Goal: Find specific page/section: Find specific page/section

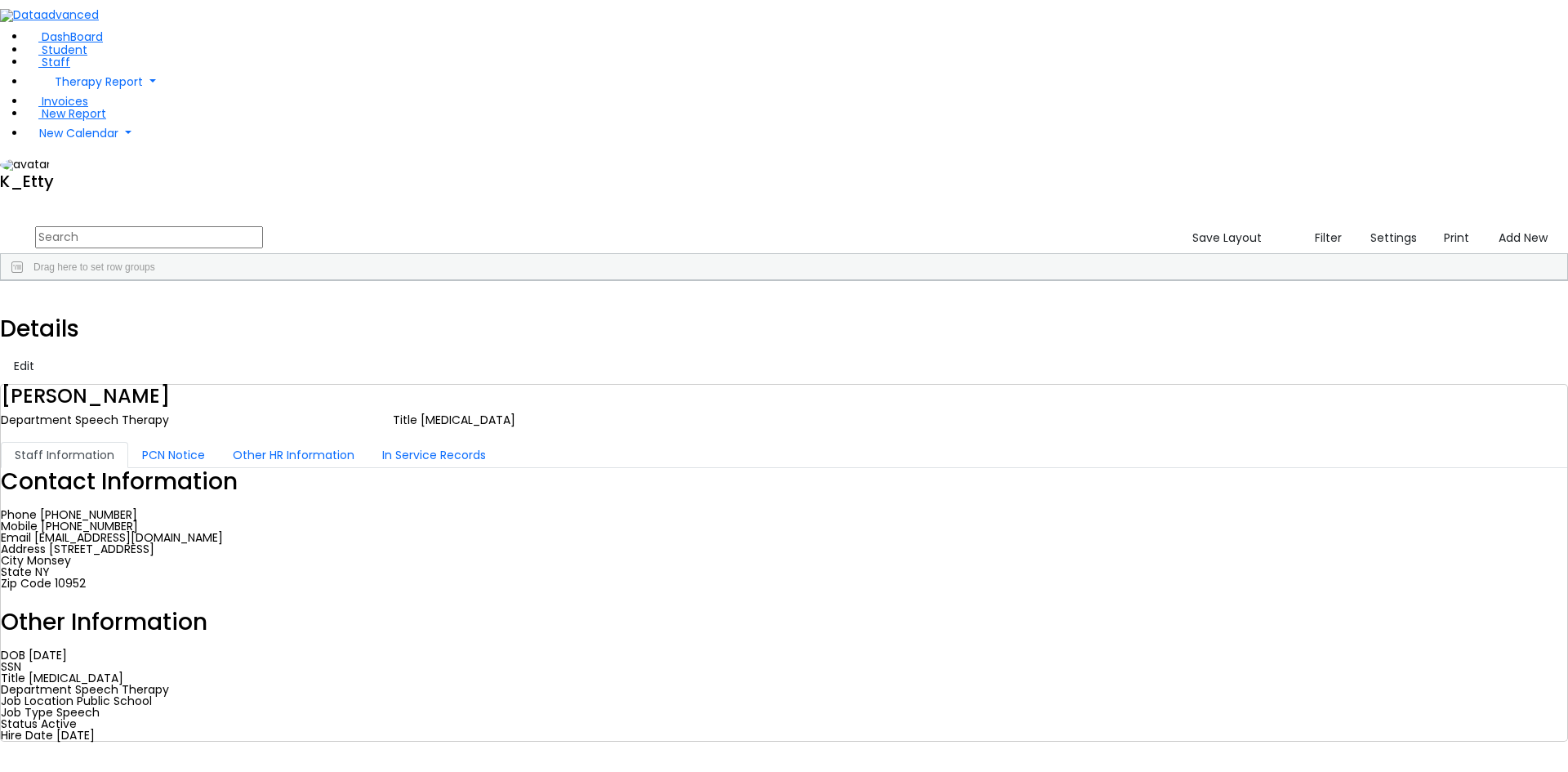
click at [263, 226] on input "text" at bounding box center [149, 237] width 228 height 22
click at [79, 58] on link "Student" at bounding box center [56, 49] width 61 height 16
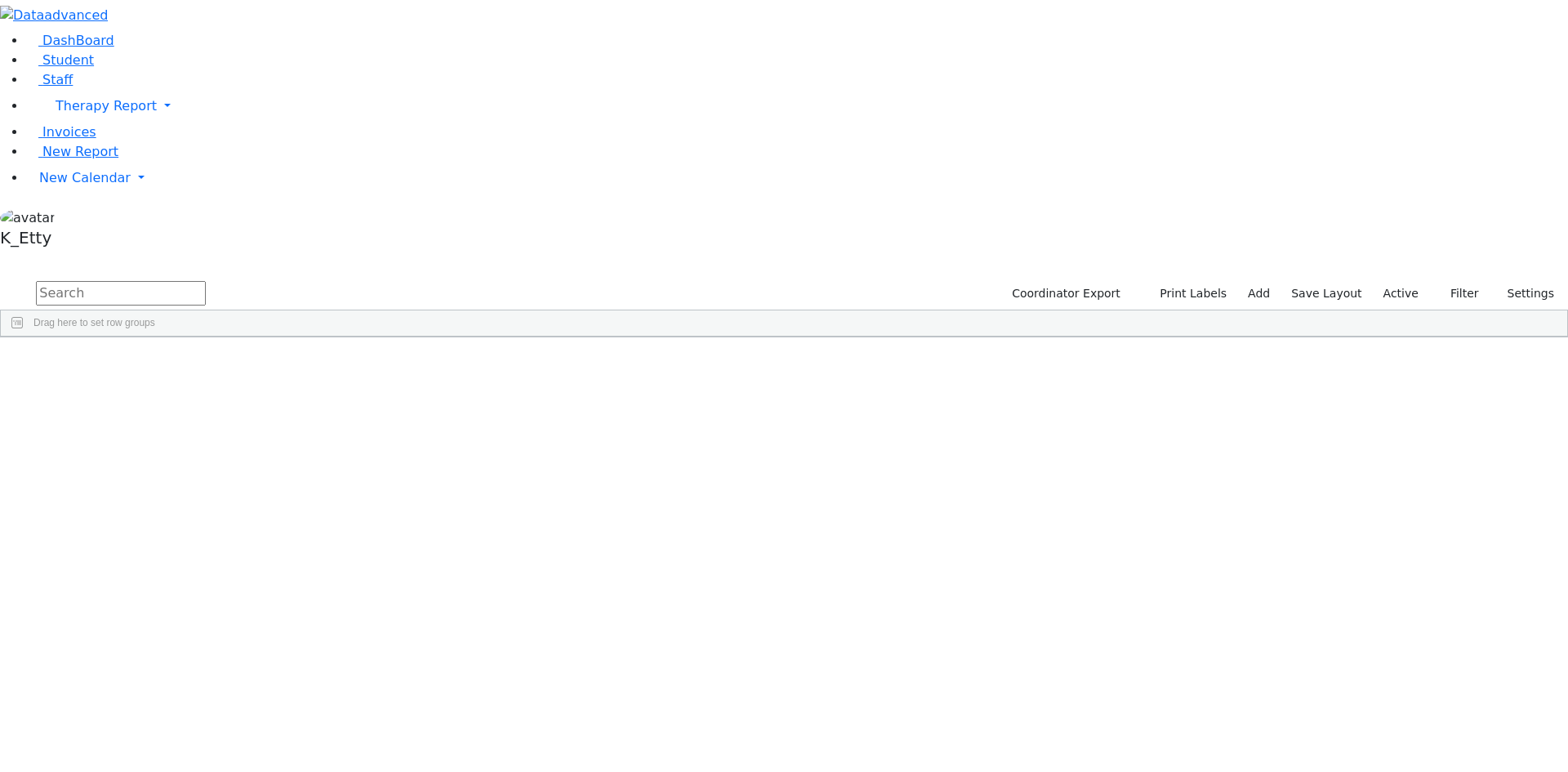
click at [206, 281] on input "text" at bounding box center [121, 293] width 170 height 24
type input "juda"
click at [722, 364] on div "Special Class - K12" at bounding box center [671, 375] width 103 height 23
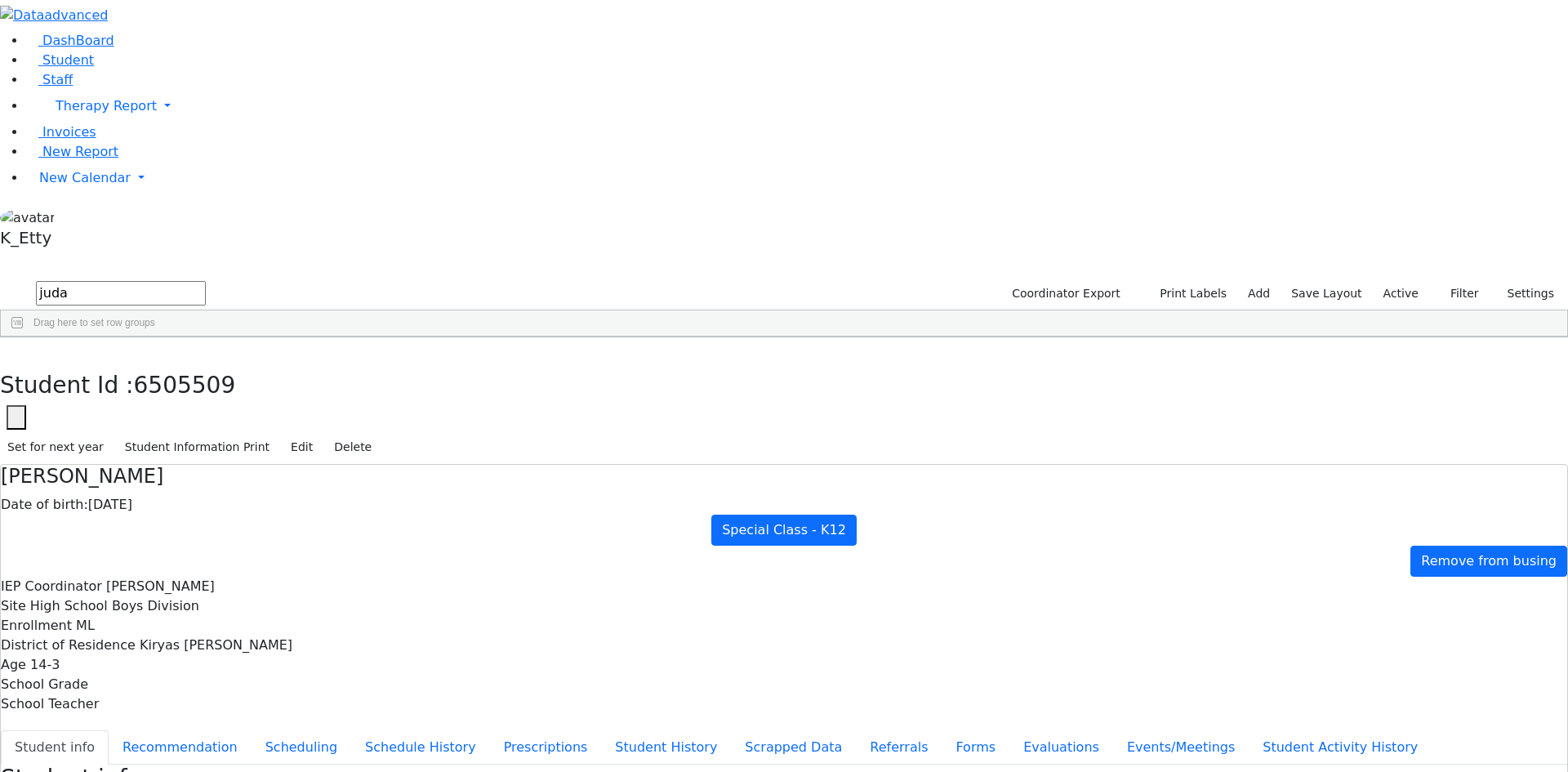
scroll to position [177, 0]
click at [16, 349] on icon "button" at bounding box center [12, 354] width 9 height 9
click at [72, 87] on link "Staff" at bounding box center [49, 79] width 47 height 16
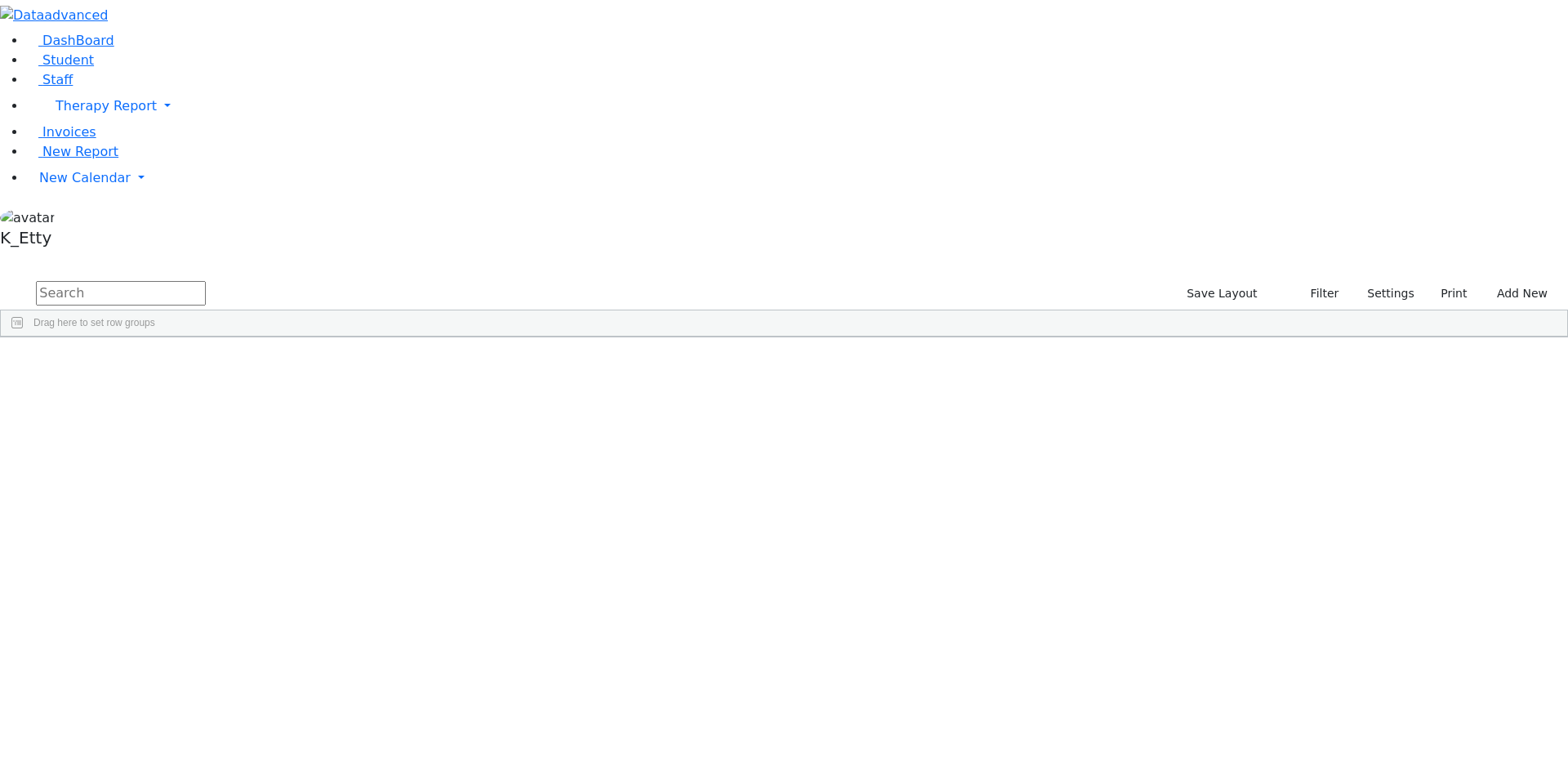
select select "Default select example"
click at [206, 281] on input "text" at bounding box center [121, 293] width 170 height 24
type input "elen"
click at [1346, 281] on button "Settings" at bounding box center [1383, 293] width 75 height 25
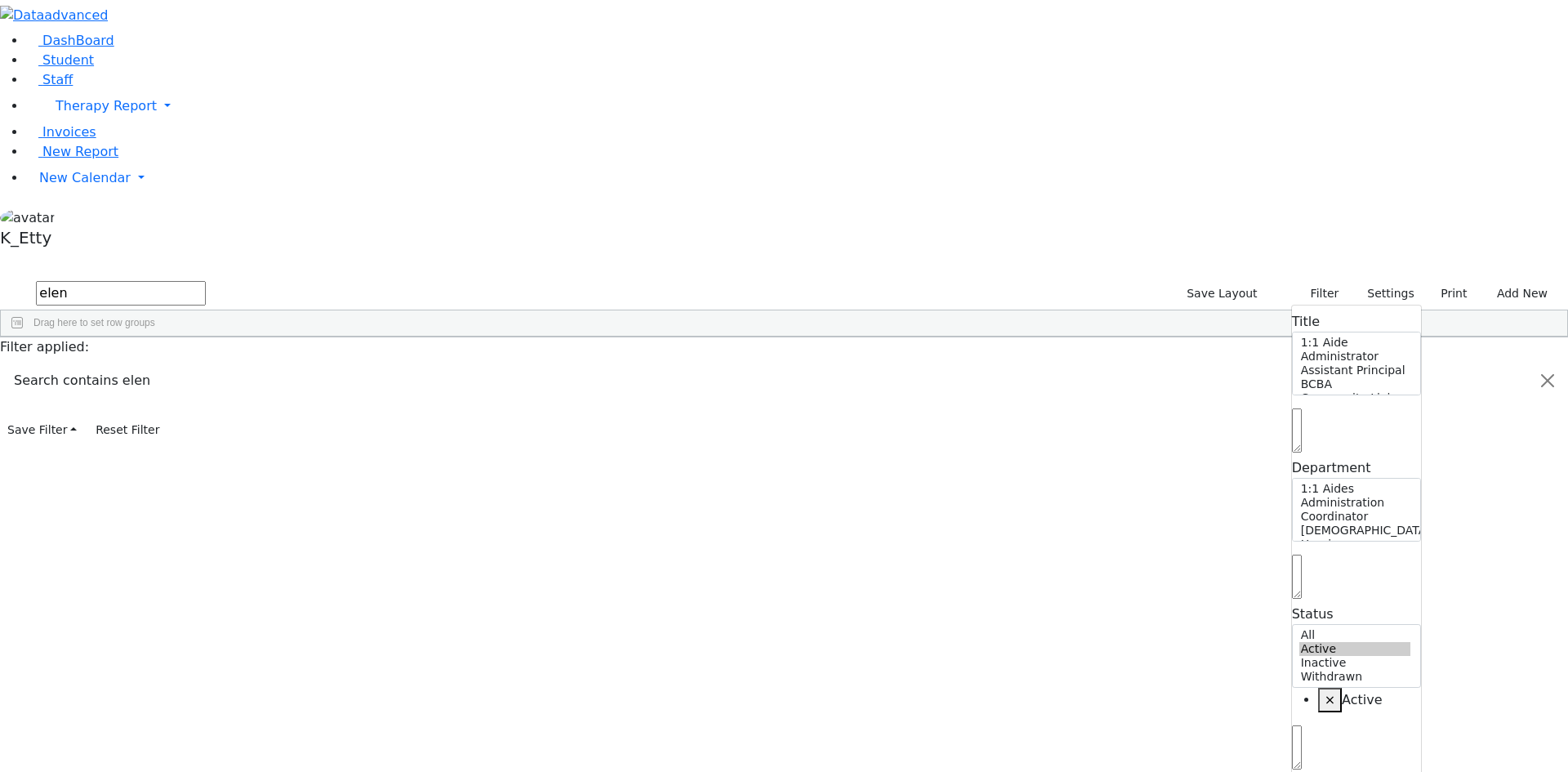
click at [1277, 364] on div "1718 [PERSON_NAME] Preschool Director/Principal Administration [PHONE_NUMBER] […" at bounding box center [775, 386] width 1549 height 46
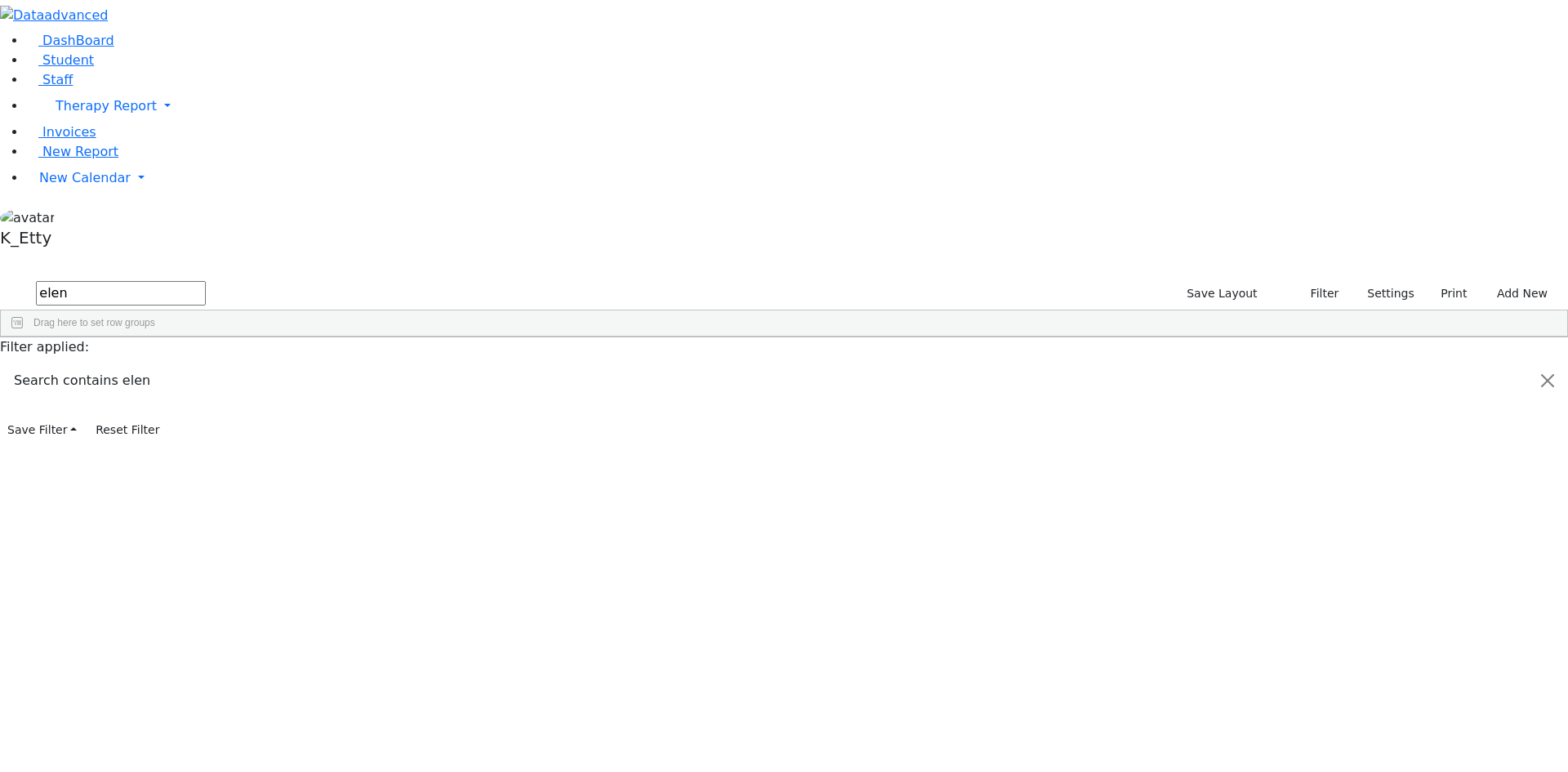
click at [1367, 279] on div "Save Layout Filter Reset Layout Saved filter All Staff Settings Title 1:1 Aide …" at bounding box center [1370, 294] width 396 height 31
click at [1361, 279] on div "Save Layout Filter Reset Layout Saved filter All Staff Settings Title 1:1 Aide …" at bounding box center [1370, 294] width 396 height 31
click at [1356, 281] on button "Settings" at bounding box center [1383, 293] width 75 height 25
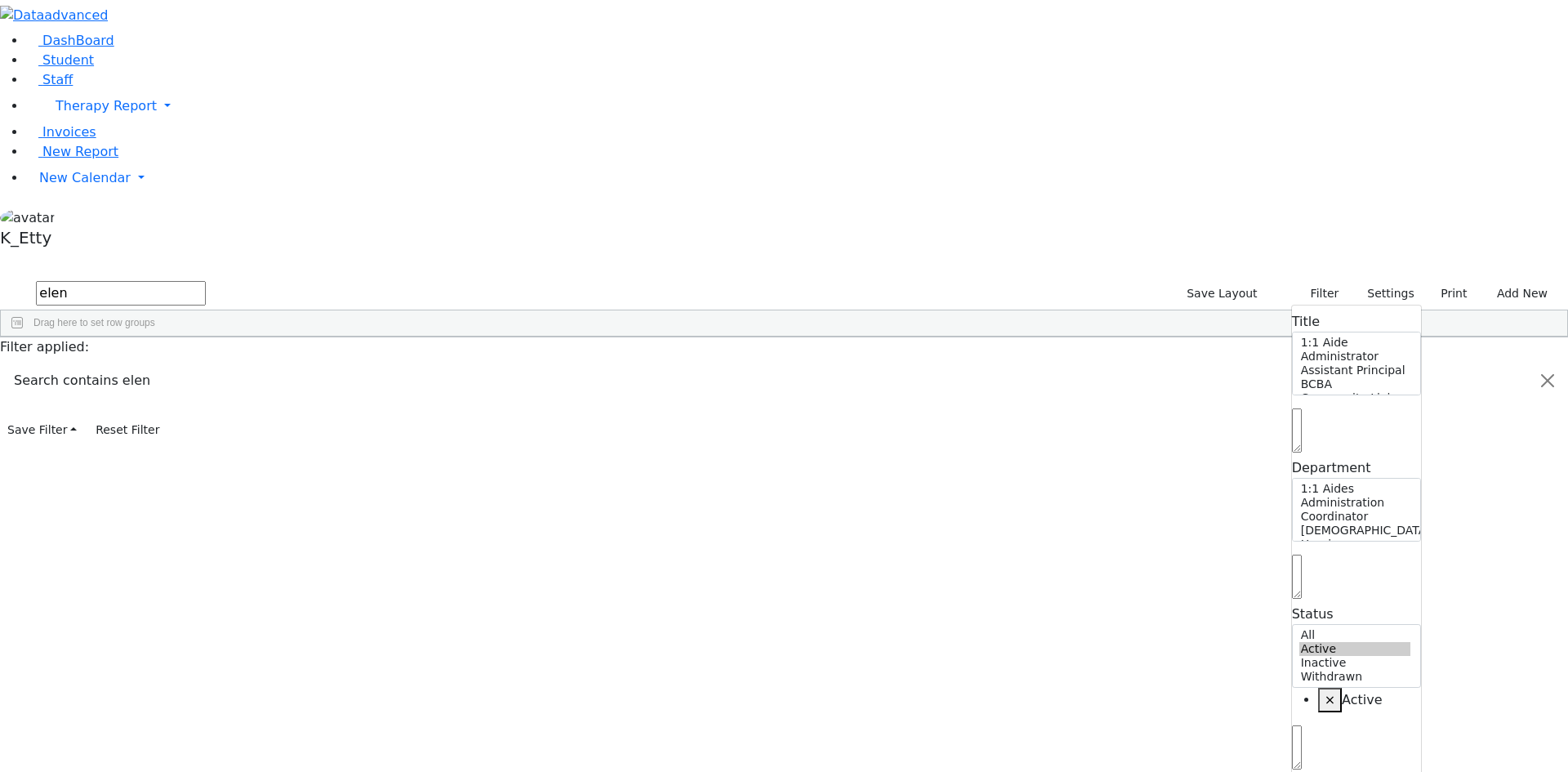
select select "Default select example"
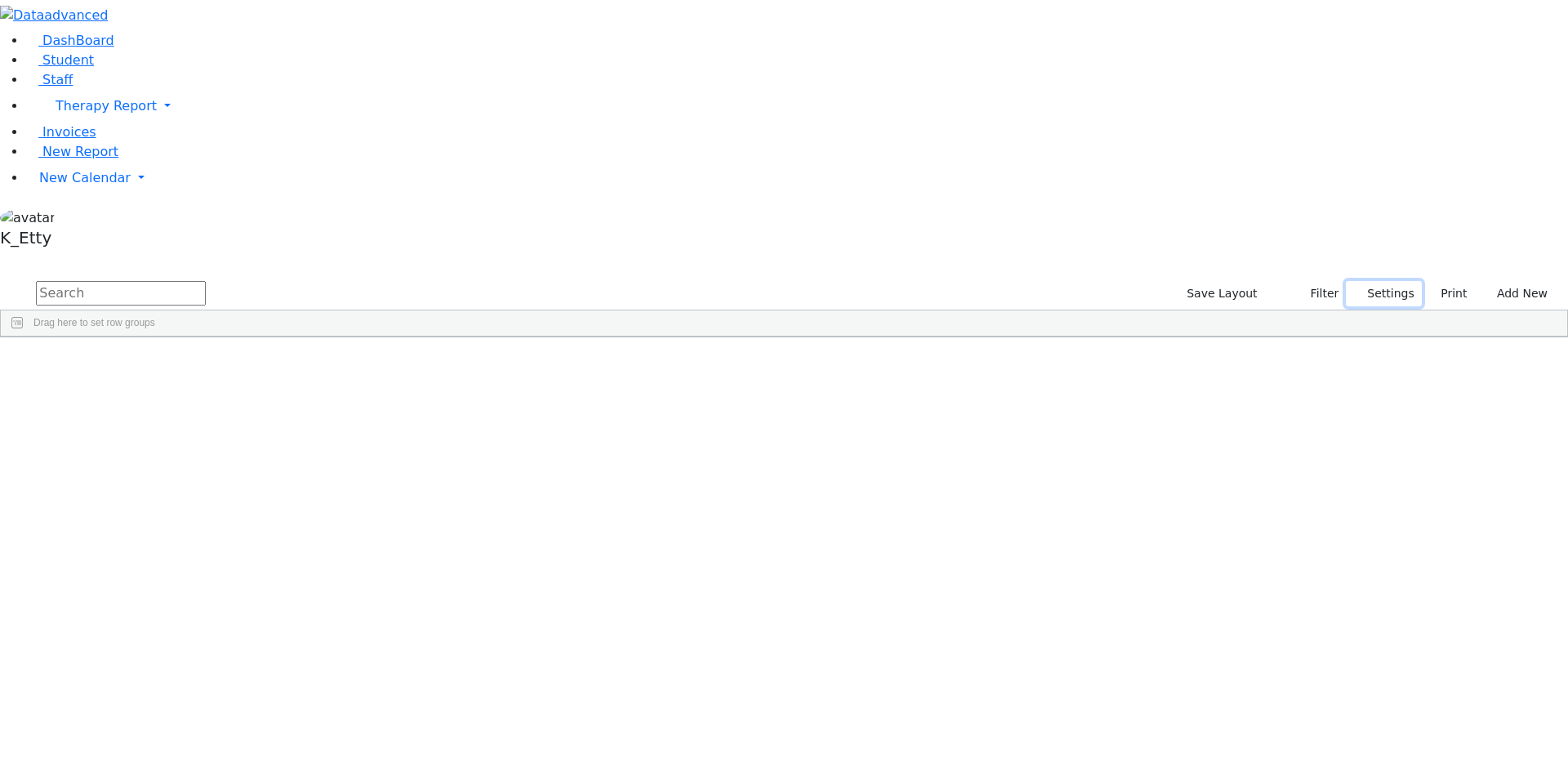
click at [1347, 281] on button "Settings" at bounding box center [1383, 293] width 75 height 25
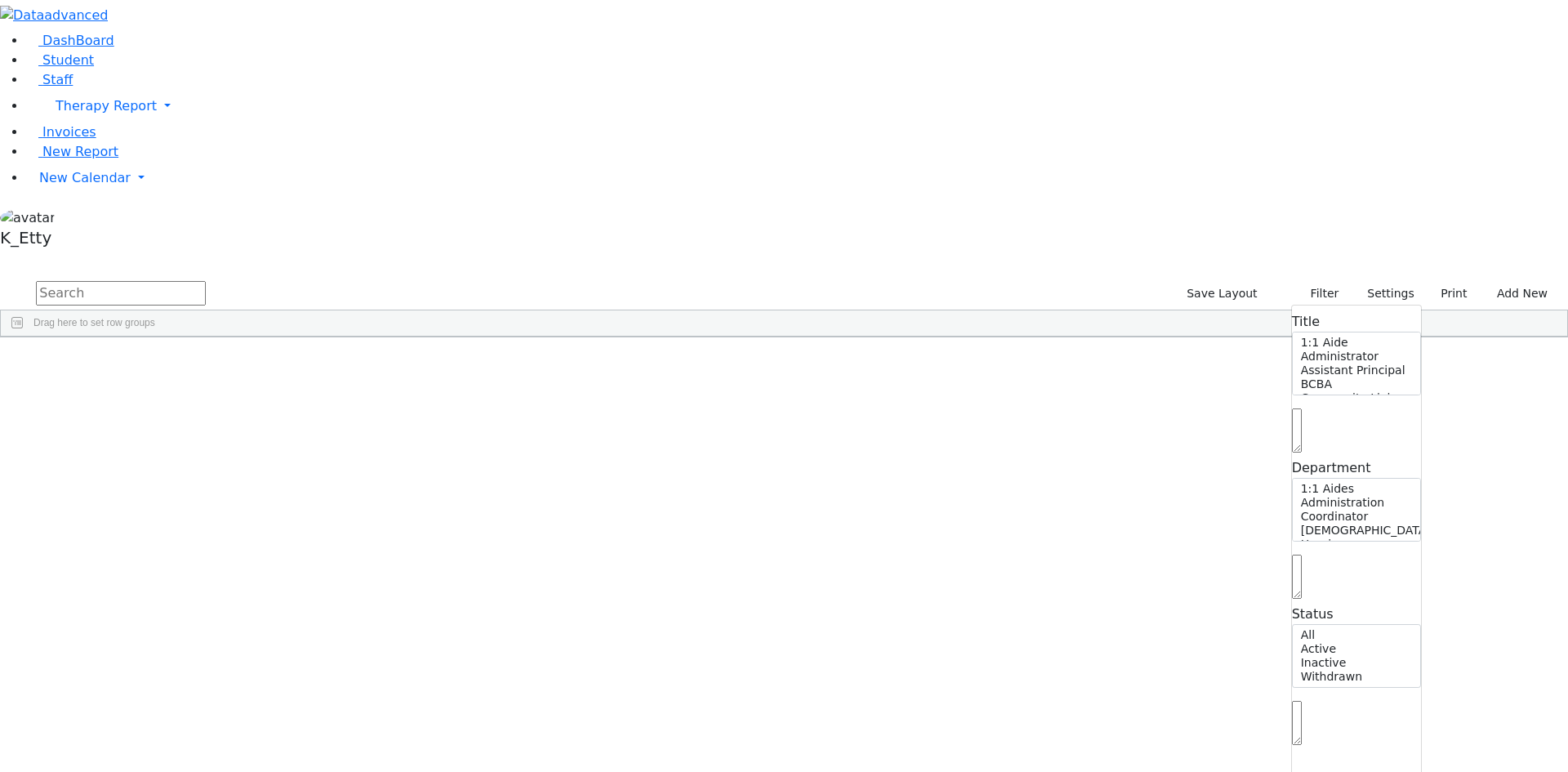
click at [1294, 733] on span at bounding box center [1296, 741] width 9 height 16
select select "Active"
click at [206, 281] on input "text" at bounding box center [121, 293] width 170 height 24
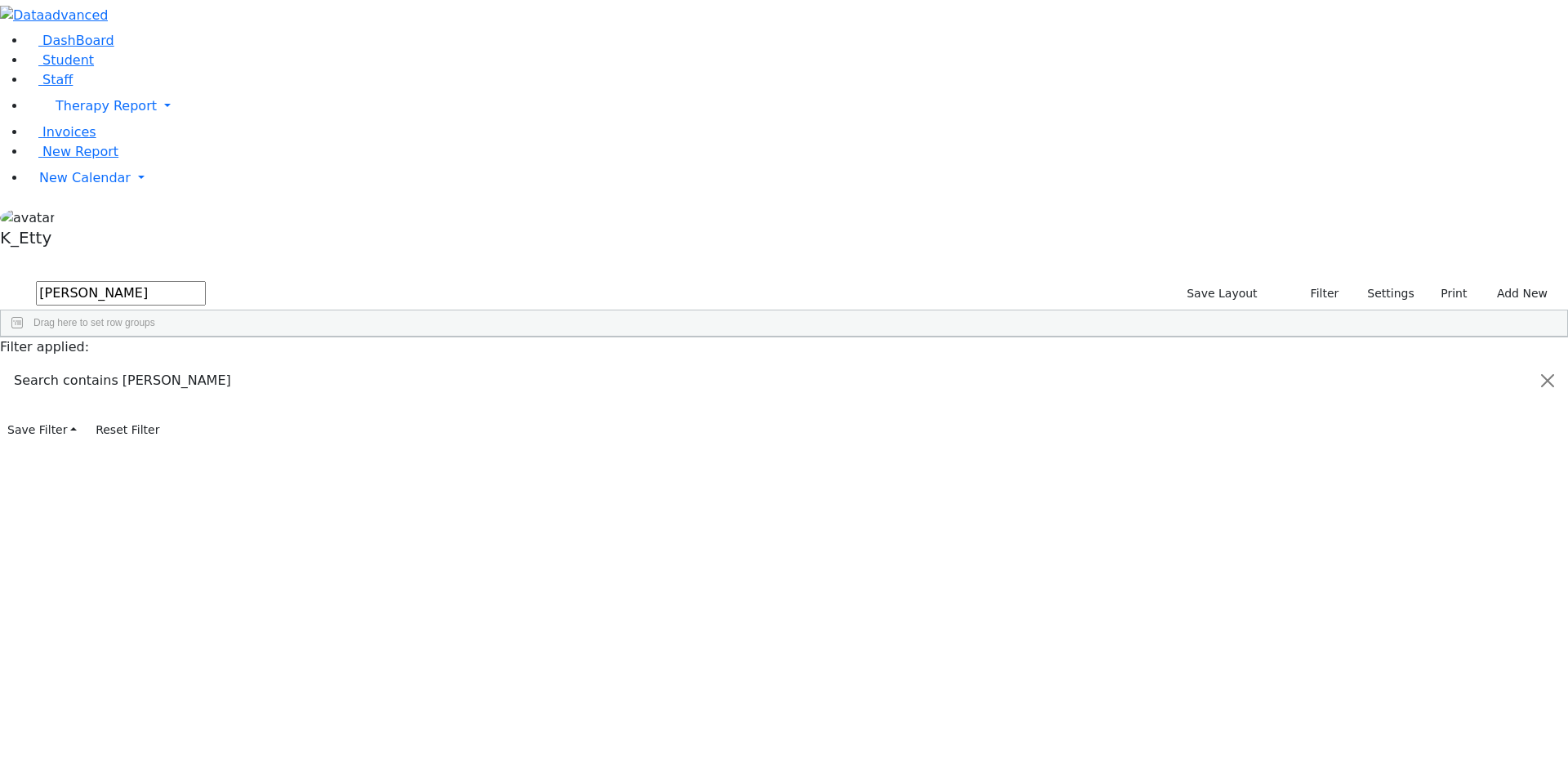
type input "[PERSON_NAME]"
